Goal: Check status: Check status

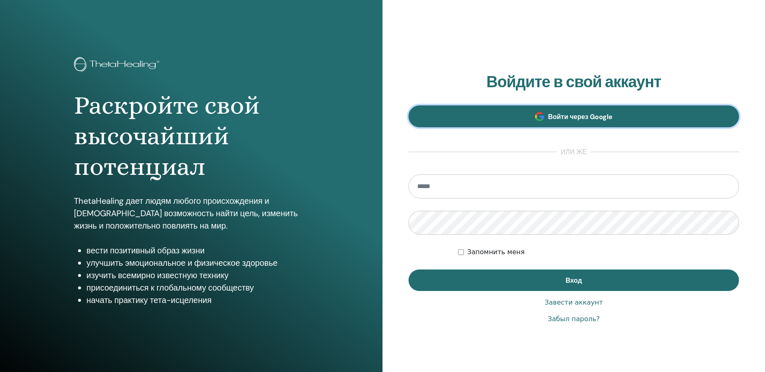
click at [581, 119] on span "Войти через Google" at bounding box center [580, 116] width 65 height 9
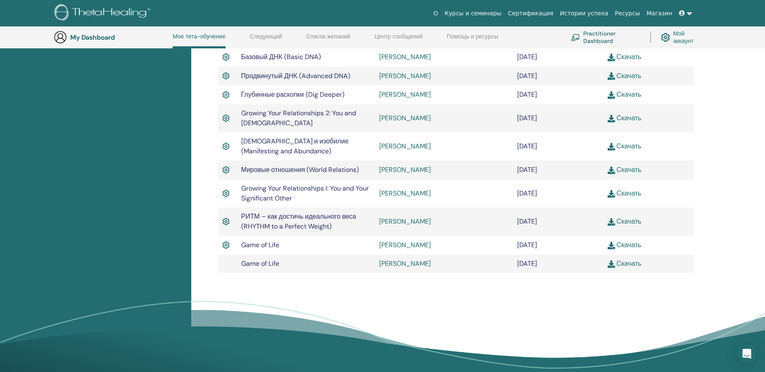
scroll to position [232, 0]
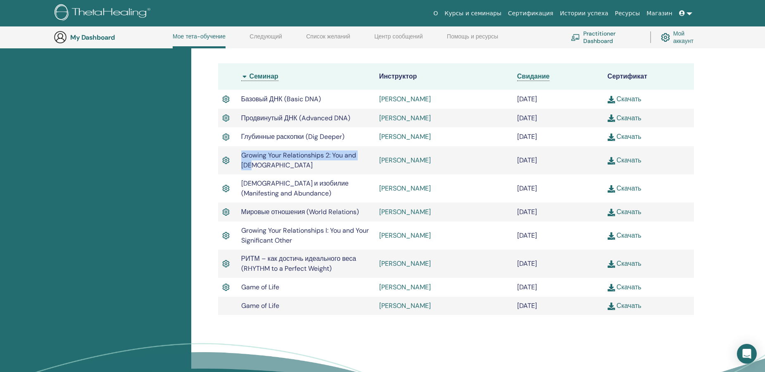
drag, startPoint x: 241, startPoint y: 157, endPoint x: 277, endPoint y: 166, distance: 37.7
click at [277, 166] on td "Growing Your Relationships 2: You and [DEMOGRAPHIC_DATA]" at bounding box center [306, 160] width 138 height 28
copy span "Growing Your Relationships 2: You and [DEMOGRAPHIC_DATA]"
click at [259, 188] on td "[DEMOGRAPHIC_DATA] и изобилие (Manifesting and Abundance)" at bounding box center [306, 188] width 138 height 28
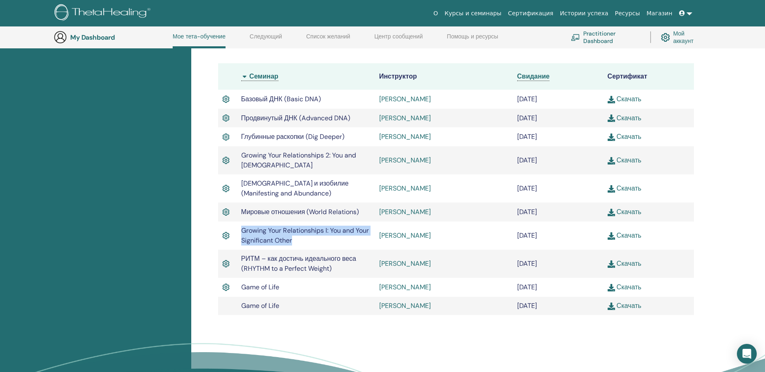
drag, startPoint x: 241, startPoint y: 231, endPoint x: 299, endPoint y: 247, distance: 60.7
click at [299, 247] on td "Growing Your Relationships I: You and Your Significant Other" at bounding box center [306, 235] width 138 height 28
copy span "Growing Your Relationships I: You and Your Significant Other"
